Goal: Find specific page/section: Find specific page/section

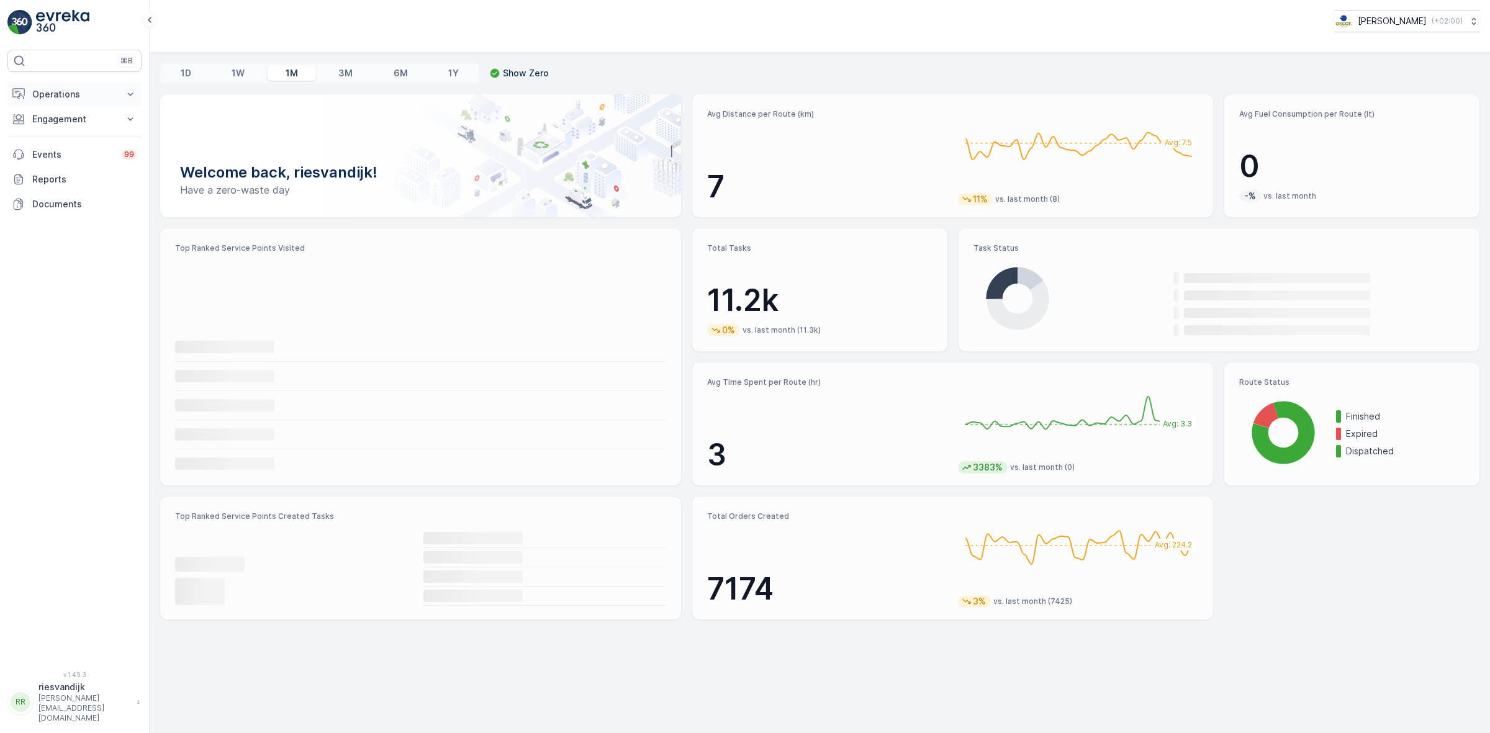
click at [97, 89] on p "Operations" at bounding box center [74, 94] width 84 height 12
click at [76, 160] on link "Cockpit" at bounding box center [84, 167] width 115 height 17
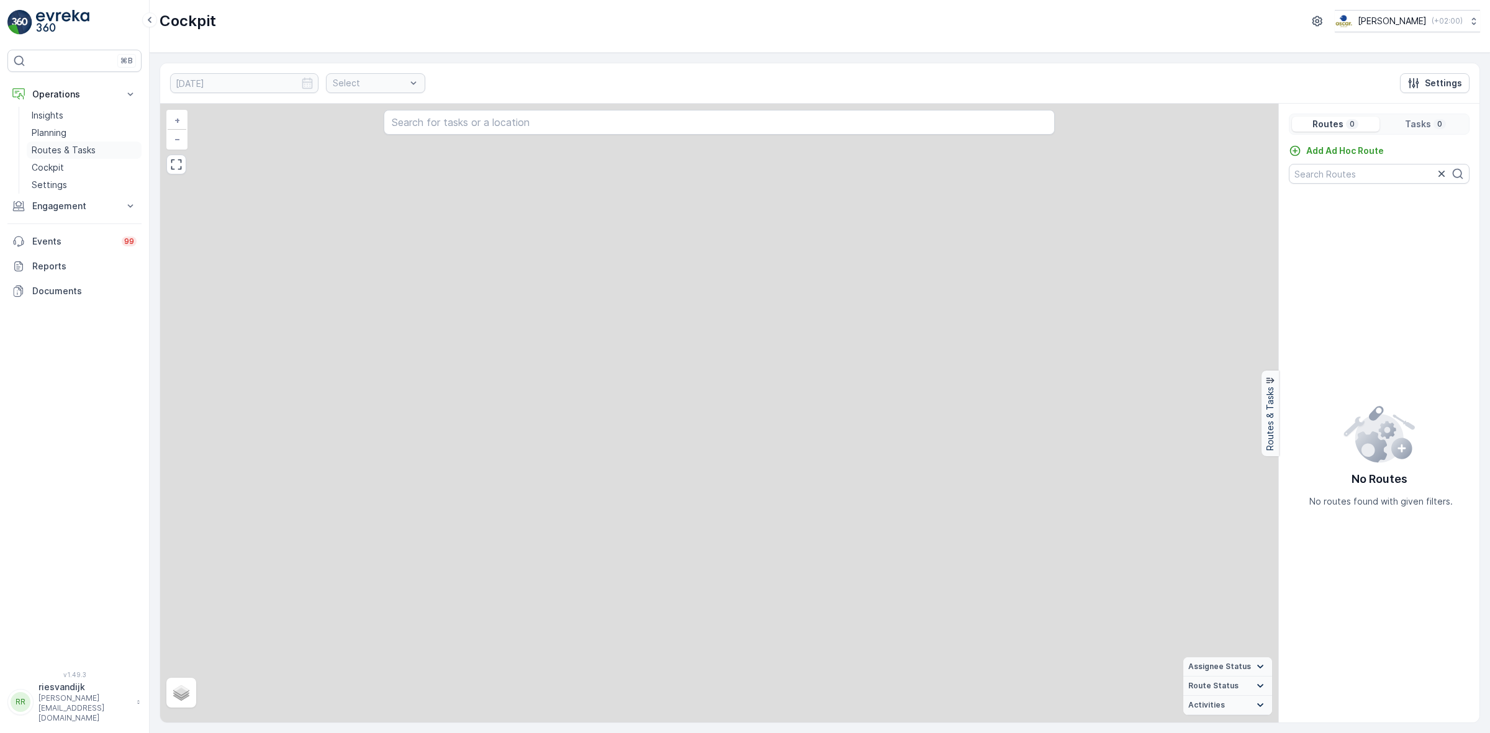
click at [85, 150] on p "Routes & Tasks" at bounding box center [64, 150] width 64 height 12
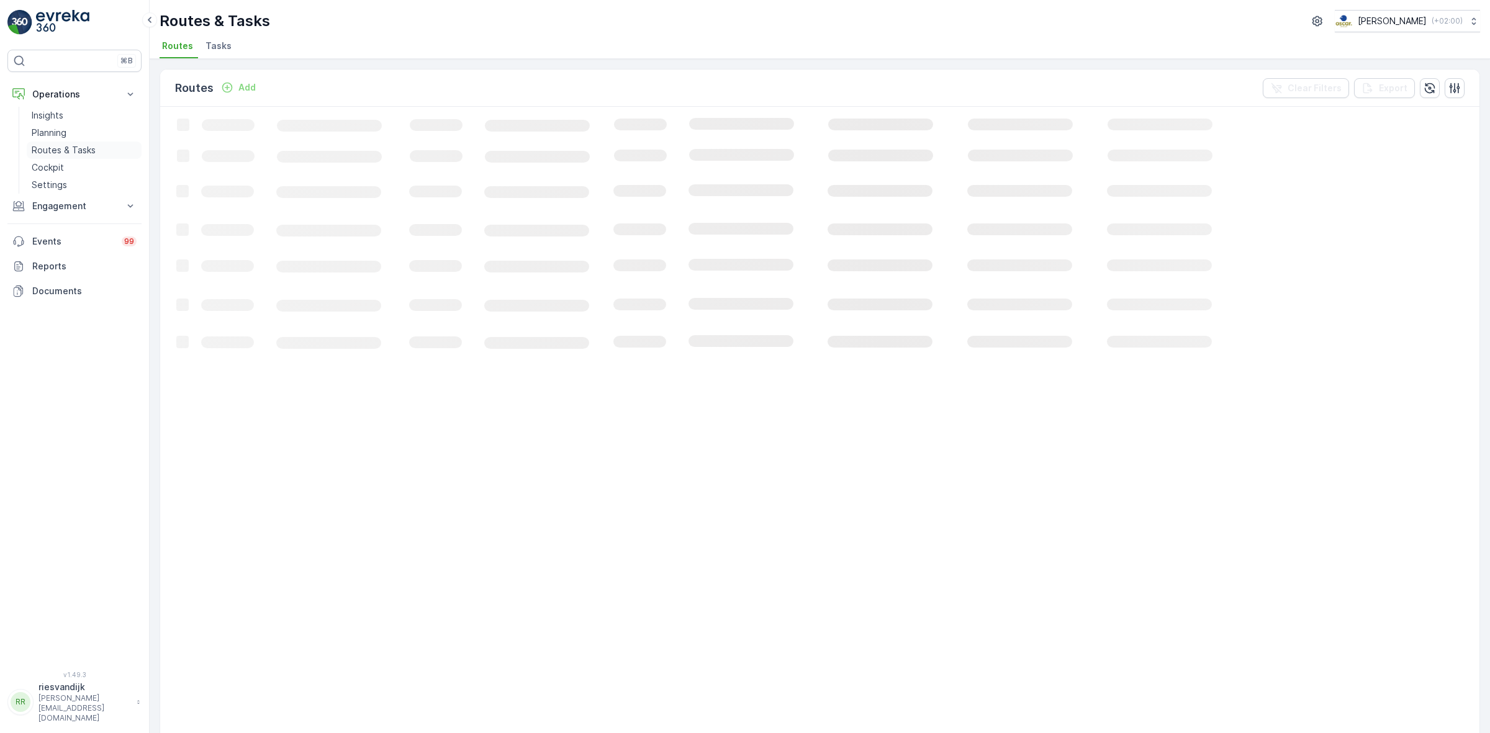
click at [91, 143] on link "Routes & Tasks" at bounding box center [84, 150] width 115 height 17
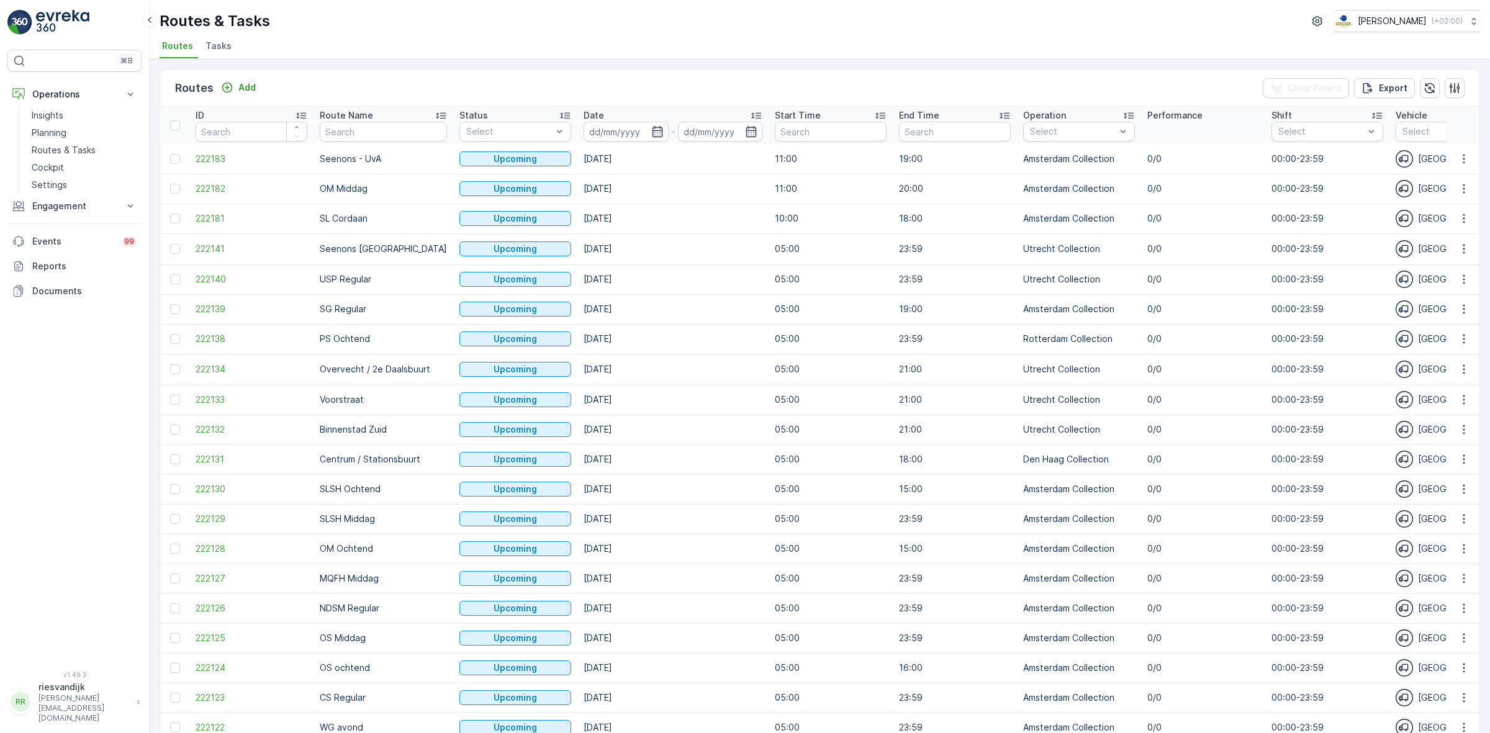
click at [224, 42] on span "Tasks" at bounding box center [219, 46] width 26 height 12
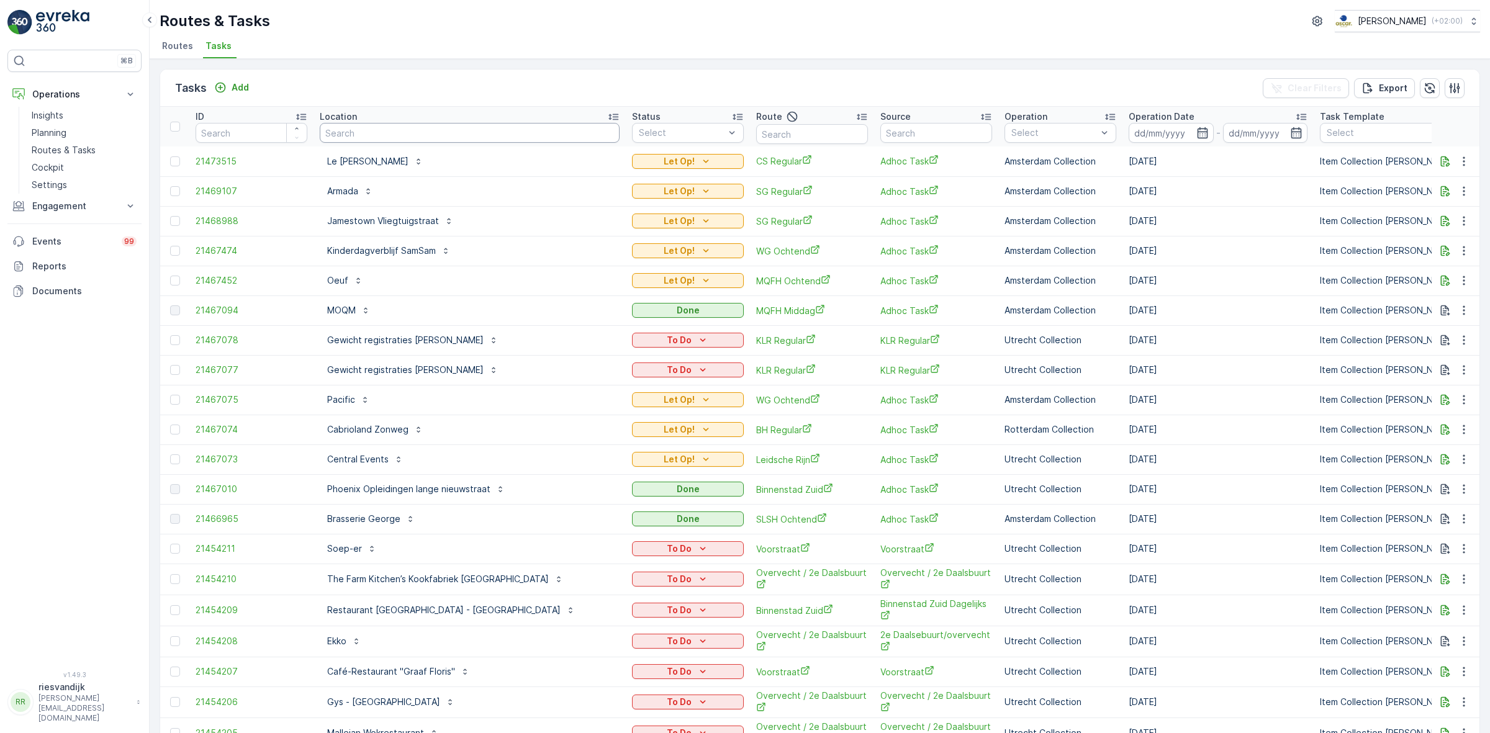
drag, startPoint x: 367, startPoint y: 135, endPoint x: 392, endPoint y: 135, distance: 25.5
click at [383, 135] on input "text" at bounding box center [470, 133] width 300 height 20
click at [756, 122] on div "Route" at bounding box center [812, 116] width 112 height 15
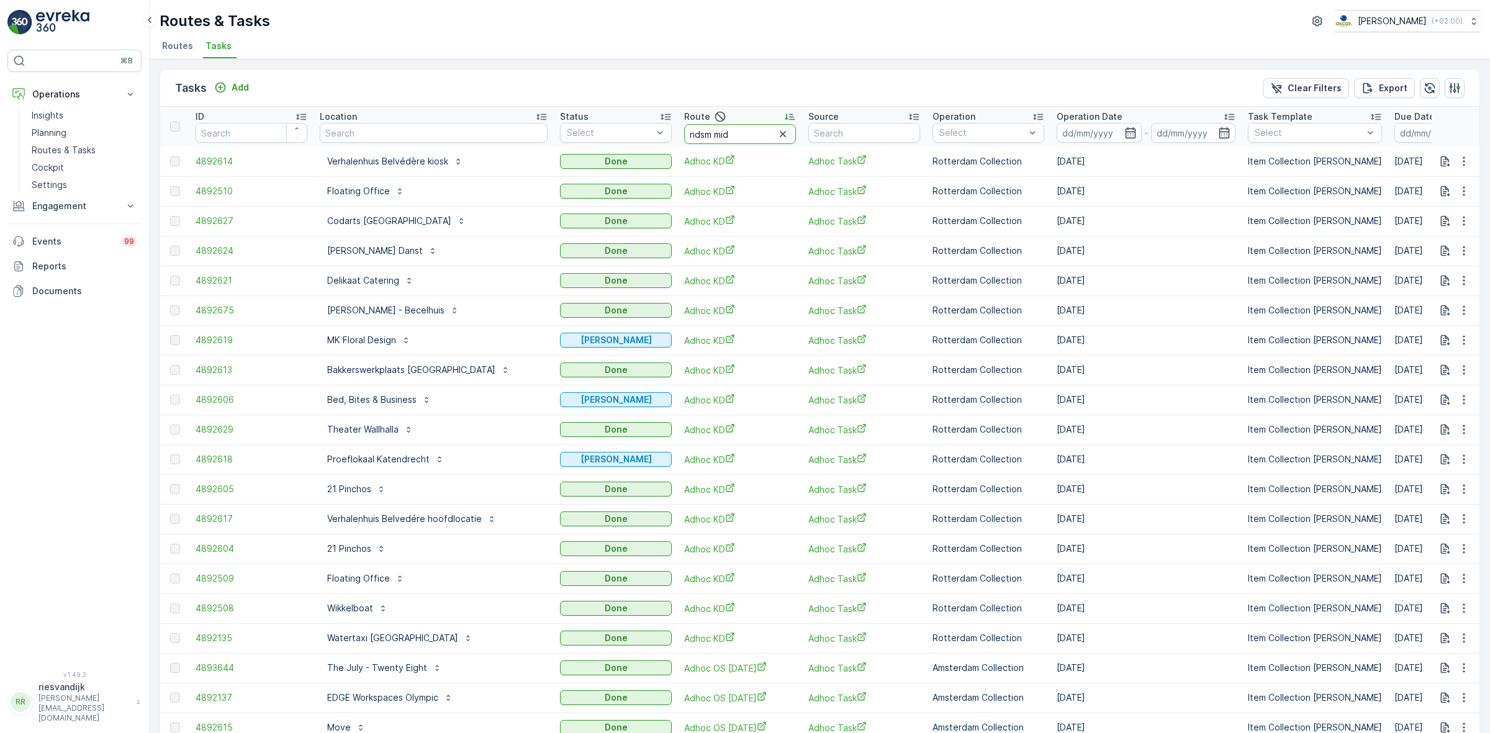
type input "ndsm midd"
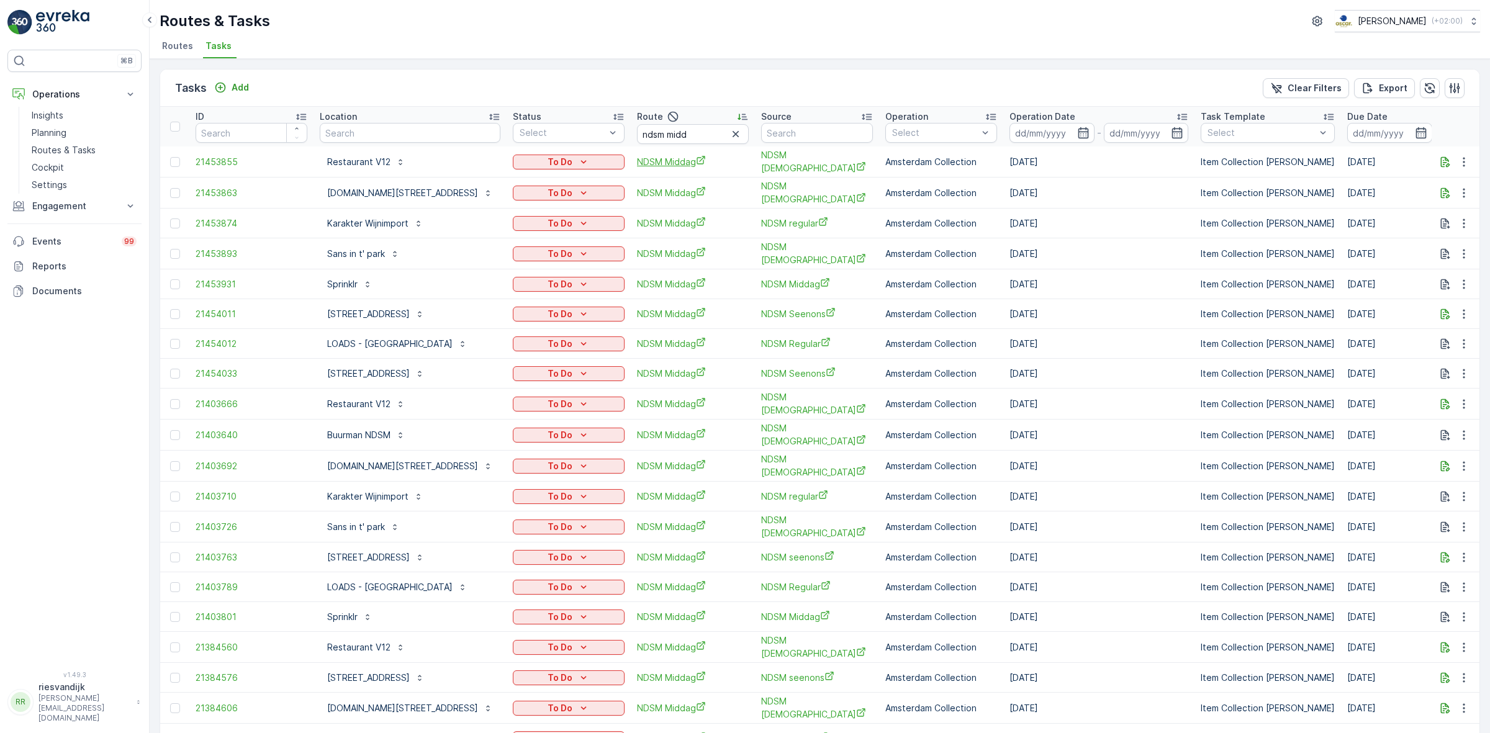
click at [663, 160] on span "NDSM Middag" at bounding box center [693, 161] width 112 height 13
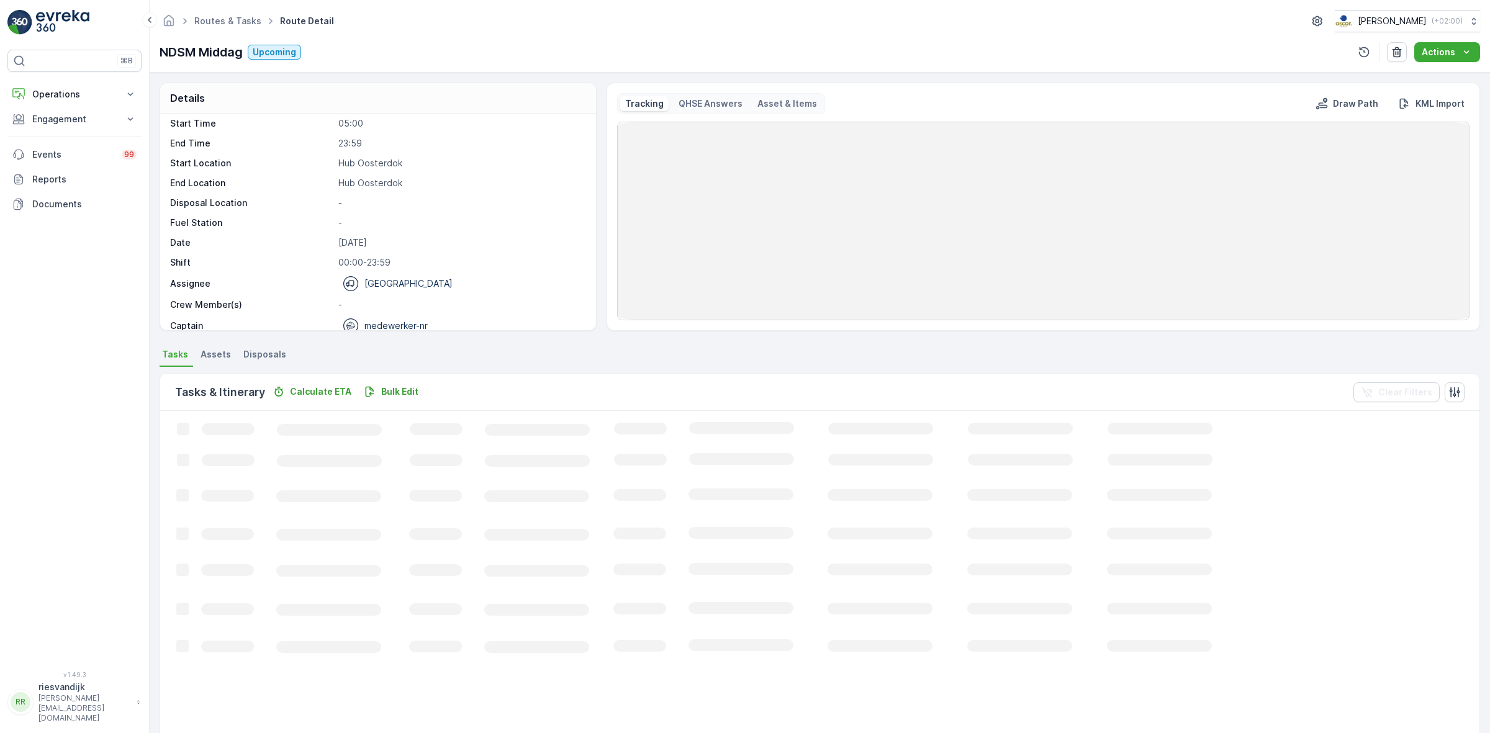
scroll to position [39, 0]
